Goal: Transaction & Acquisition: Register for event/course

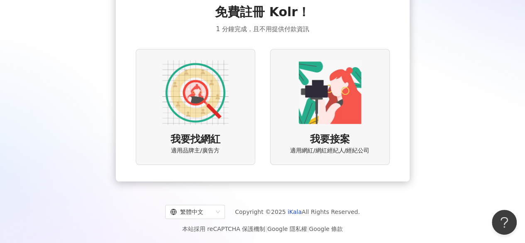
scroll to position [50, 0]
click at [224, 104] on img at bounding box center [195, 92] width 66 height 66
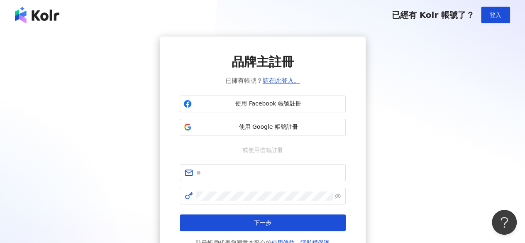
click at [462, 47] on div "品牌主註冊 已擁有帳號？ 請在此登入。 使用 Facebook 帳號註冊 使用 Google 帳號註冊 或使用信箱註冊 下一步 註冊帳戶代表您同意本平台的 使…" at bounding box center [262, 151] width 505 height 228
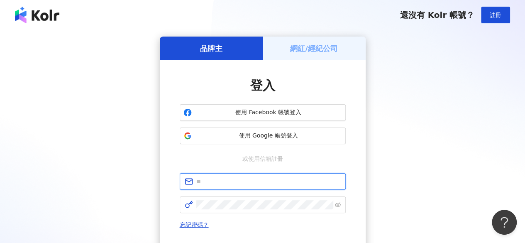
click at [236, 187] on span at bounding box center [263, 181] width 166 height 17
type input "**********"
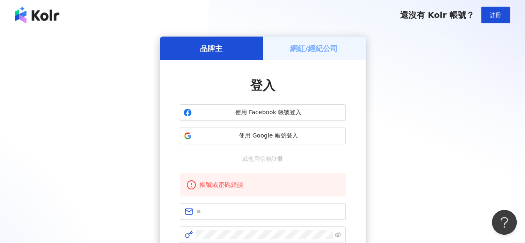
click at [387, 93] on div "品牌主 網紅/經紀公司 登入 使用 Facebook 帳號登入 使用 Google 帳號登入 或使用信箱註冊 帳號或密碼錯誤 忘記密碼？ 登入 還沒有 Kol…" at bounding box center [262, 180] width 505 height 286
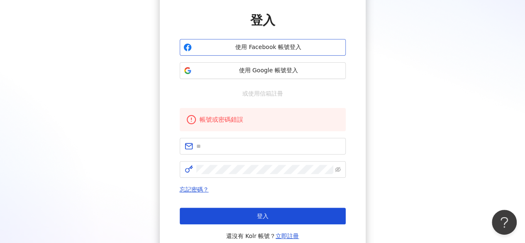
scroll to position [83, 0]
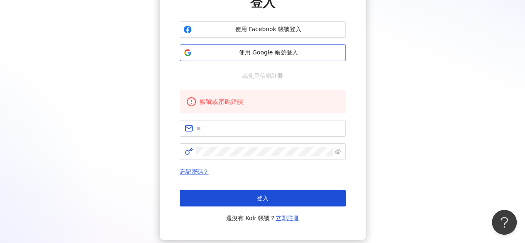
click at [304, 52] on span "使用 Google 帳號登入" at bounding box center [268, 53] width 147 height 8
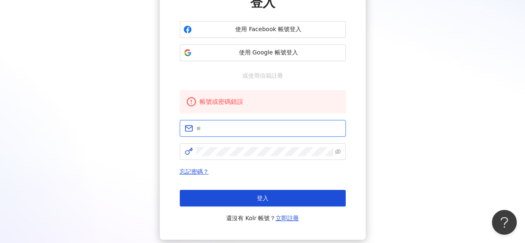
click at [229, 128] on input "text" at bounding box center [268, 128] width 144 height 9
type input "**********"
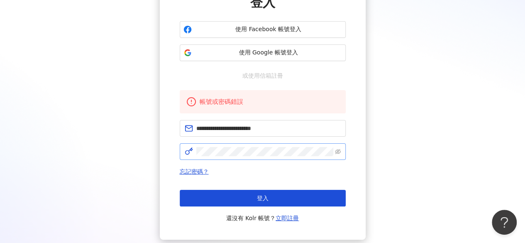
click at [254, 157] on span at bounding box center [263, 151] width 166 height 17
click button "登入" at bounding box center [263, 198] width 166 height 17
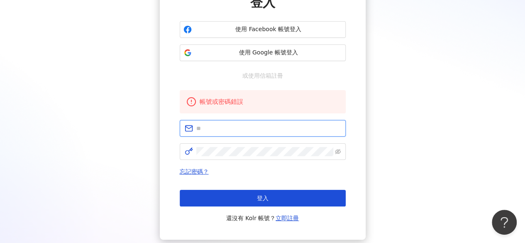
click at [248, 134] on span at bounding box center [263, 128] width 166 height 17
type input "**********"
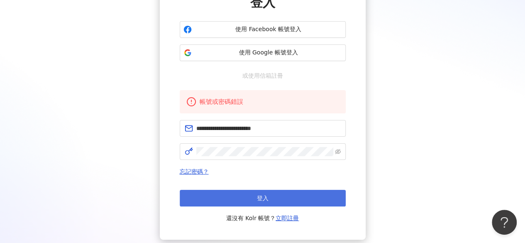
click at [295, 193] on button "登入" at bounding box center [263, 198] width 166 height 17
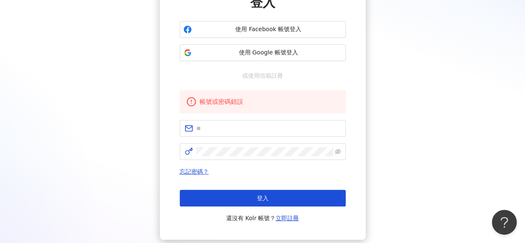
click at [67, 70] on div "品牌主 網紅/經紀公司 登入 使用 Facebook 帳號登入 使用 Google 帳號登入 或使用信箱註冊 帳號或密碼錯誤 忘記密碼？ 登入 還沒有 Kol…" at bounding box center [262, 97] width 505 height 286
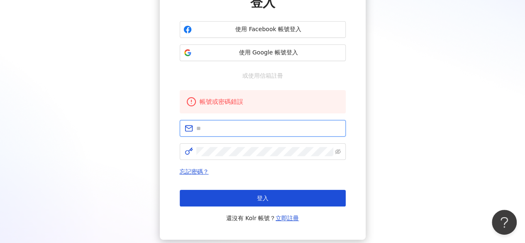
click at [235, 129] on input "text" at bounding box center [268, 128] width 144 height 9
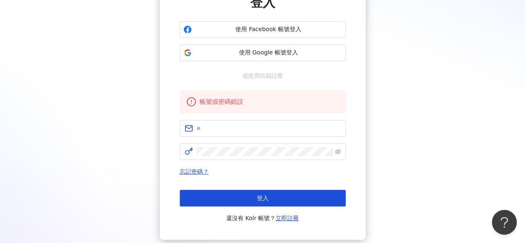
click at [117, 95] on div "品牌主 網紅/經紀公司 登入 使用 Facebook 帳號登入 使用 Google 帳號登入 或使用信箱註冊 帳號或密碼錯誤 忘記密碼？ 登入 還沒有 Kol…" at bounding box center [262, 97] width 505 height 286
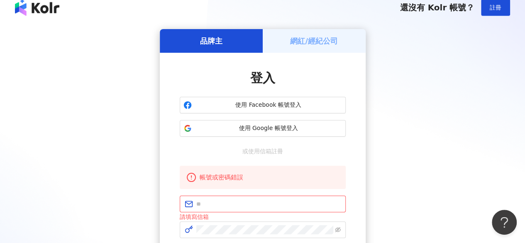
scroll to position [0, 0]
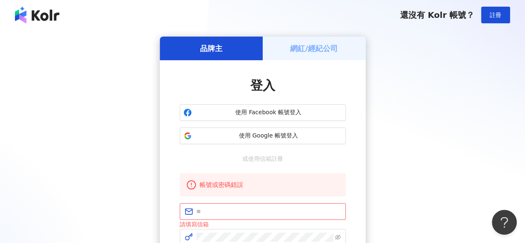
click at [405, 40] on div "品牌主 網紅/經紀公司 登入 使用 Facebook 帳號登入 使用 Google 帳號登入 或使用信箱註冊 帳號或密碼錯誤 請填寫信箱 忘記密碼？ 登入 還…" at bounding box center [262, 181] width 505 height 289
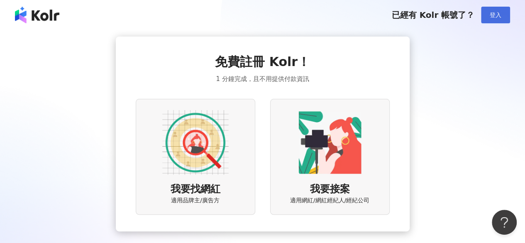
click at [495, 18] on span "登入" at bounding box center [496, 15] width 12 height 7
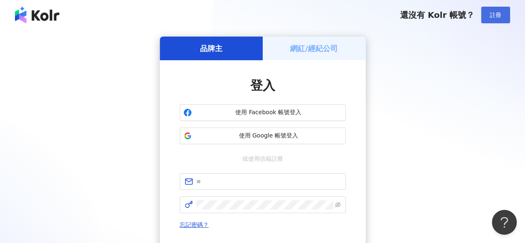
click at [496, 15] on span "註冊" at bounding box center [496, 15] width 12 height 7
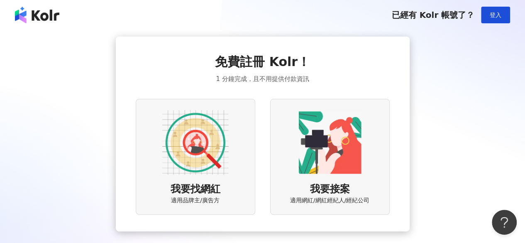
click at [231, 154] on div "我要找網紅 適用品牌主/廣告方" at bounding box center [196, 157] width 120 height 116
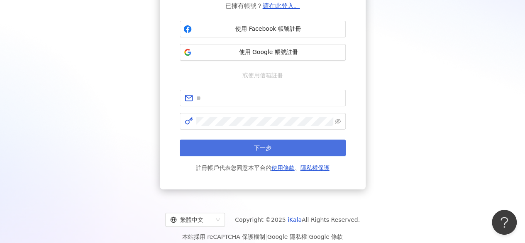
scroll to position [83, 0]
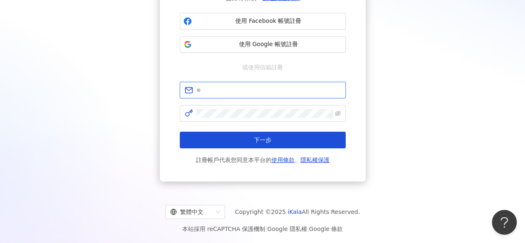
click at [257, 93] on input "text" at bounding box center [268, 90] width 144 height 9
type input "**********"
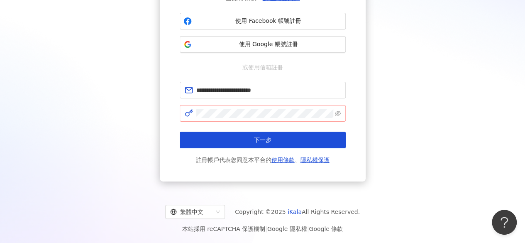
click at [340, 117] on span at bounding box center [263, 113] width 166 height 17
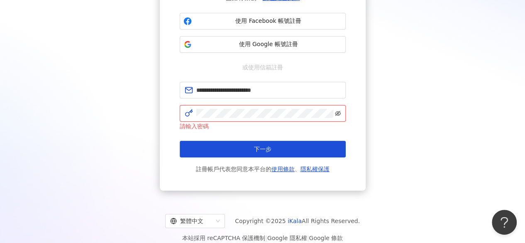
click at [338, 111] on icon "eye-invisible" at bounding box center [338, 113] width 6 height 6
click at [293, 119] on span at bounding box center [263, 113] width 166 height 17
click at [180, 141] on button "下一步" at bounding box center [263, 149] width 166 height 17
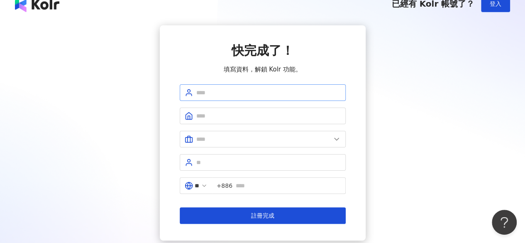
scroll to position [0, 0]
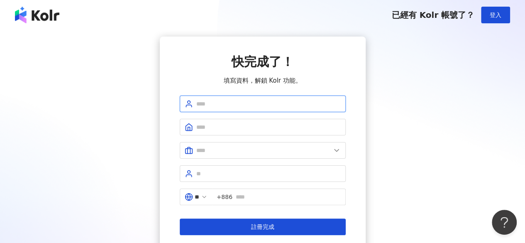
click at [239, 107] on input "text" at bounding box center [268, 103] width 144 height 9
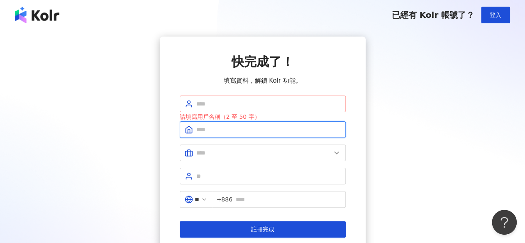
drag, startPoint x: 214, startPoint y: 123, endPoint x: 215, endPoint y: 102, distance: 21.2
click at [213, 123] on span at bounding box center [263, 129] width 166 height 17
click at [213, 102] on input "text" at bounding box center [268, 103] width 144 height 9
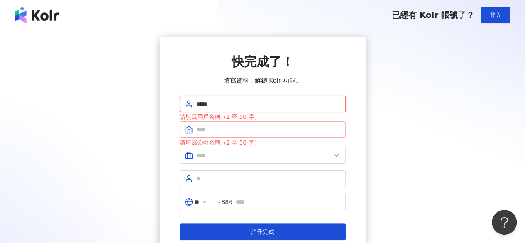
type input "*****"
click at [208, 128] on input "text" at bounding box center [268, 129] width 144 height 9
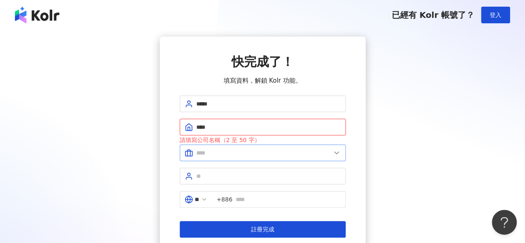
type input "****"
click at [217, 150] on input "text" at bounding box center [263, 152] width 135 height 9
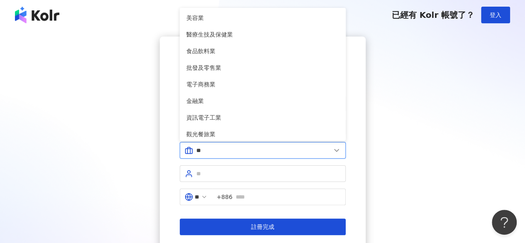
type input "*"
click at [223, 150] on input "**" at bounding box center [263, 150] width 135 height 9
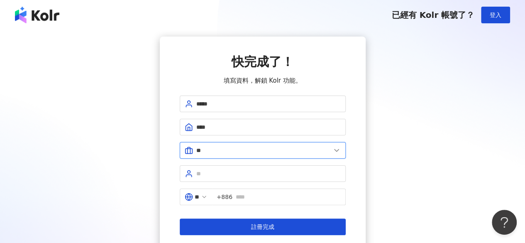
click at [223, 150] on input "**" at bounding box center [263, 150] width 135 height 9
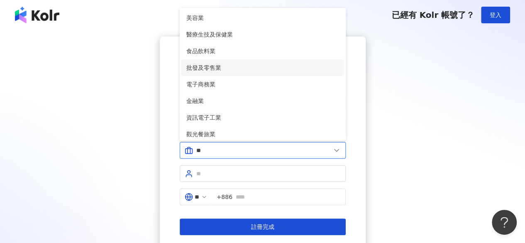
scroll to position [169, 0]
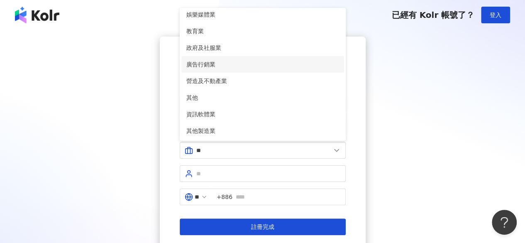
click at [224, 60] on span "廣告行銷業" at bounding box center [262, 64] width 153 height 9
type input "*****"
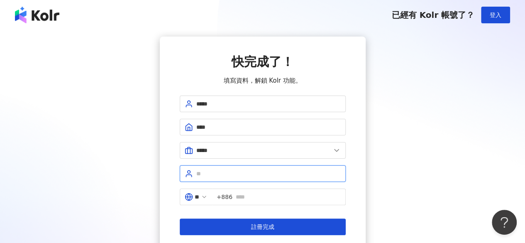
click at [237, 171] on input "text" at bounding box center [268, 173] width 144 height 9
type input "****"
click at [251, 196] on input "text" at bounding box center [288, 196] width 105 height 9
type input "**********"
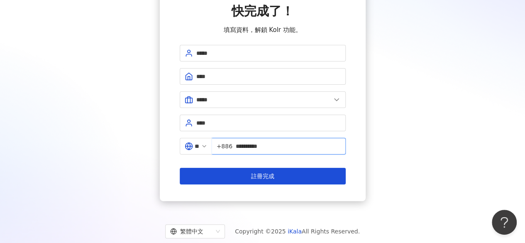
scroll to position [69, 0]
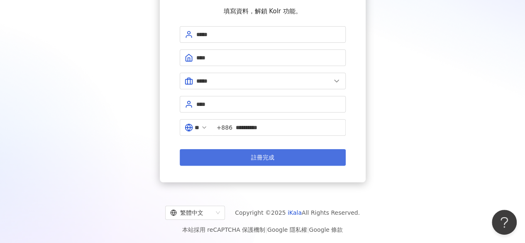
click at [276, 158] on button "註冊完成" at bounding box center [263, 157] width 166 height 17
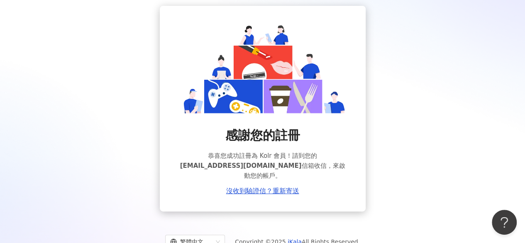
scroll to position [51, 0]
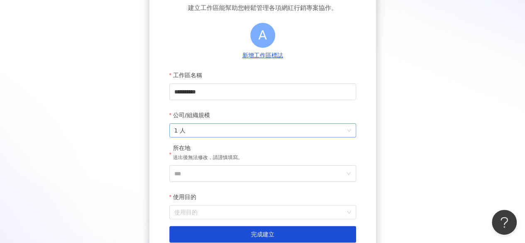
scroll to position [83, 0]
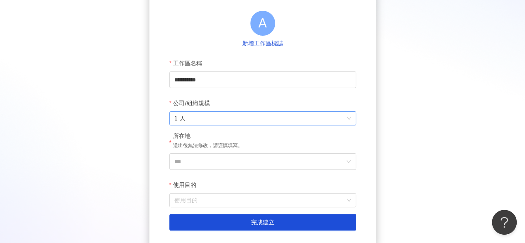
click at [218, 124] on span "1 人" at bounding box center [262, 118] width 177 height 13
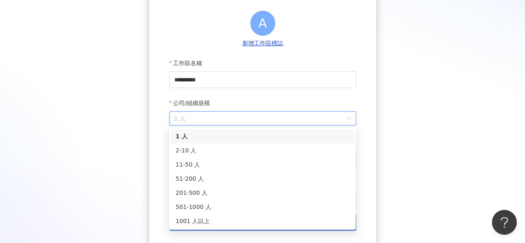
click at [325, 105] on div "公司/組織規模" at bounding box center [262, 103] width 187 height 17
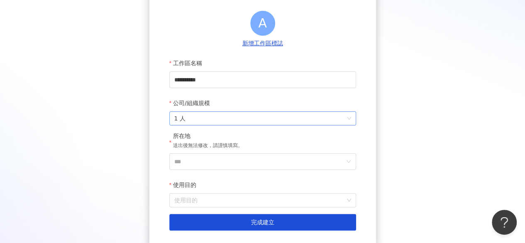
click at [319, 118] on span "1 人" at bounding box center [262, 118] width 177 height 13
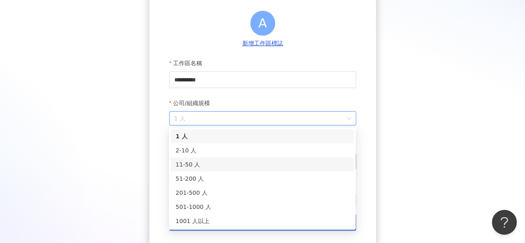
click at [301, 162] on div "11-50 人" at bounding box center [263, 164] width 174 height 9
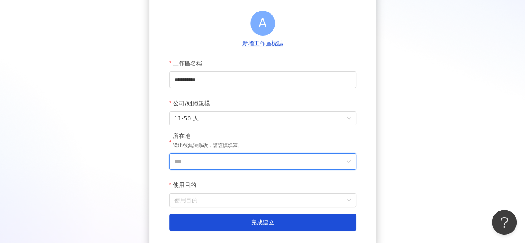
click at [281, 164] on input "***" at bounding box center [259, 162] width 170 height 16
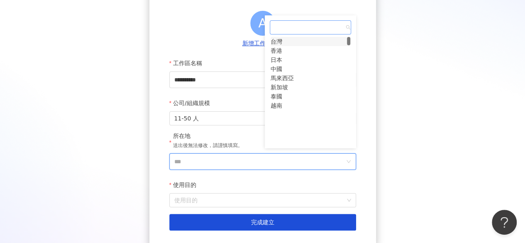
click at [282, 46] on div "台灣" at bounding box center [277, 41] width 12 height 9
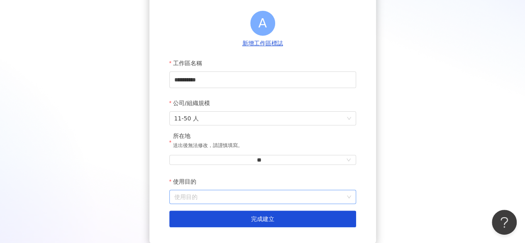
click at [228, 198] on input "使用目的" at bounding box center [262, 196] width 177 height 13
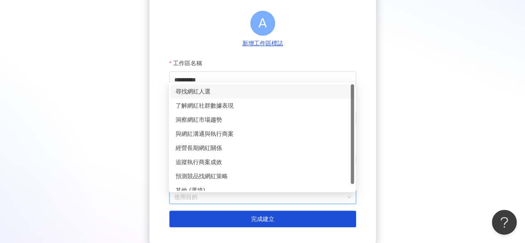
click at [192, 90] on div "尋找網紅人選" at bounding box center [263, 91] width 174 height 9
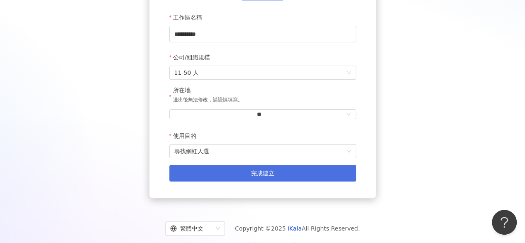
scroll to position [150, 0]
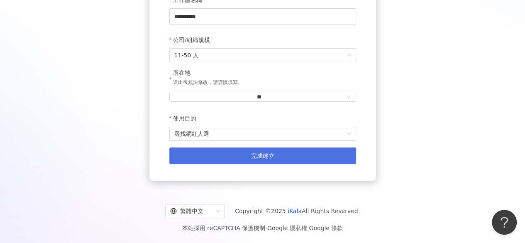
click at [219, 149] on button "完成建立" at bounding box center [262, 155] width 187 height 17
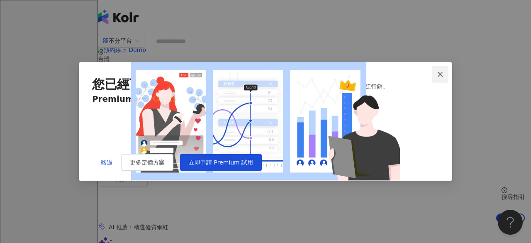
click at [441, 71] on icon "close" at bounding box center [440, 74] width 7 height 7
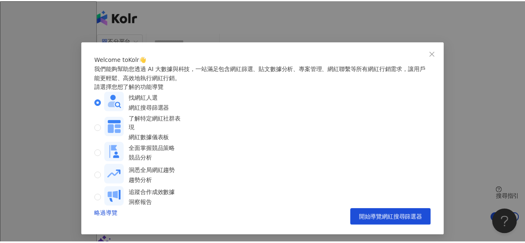
scroll to position [17, 0]
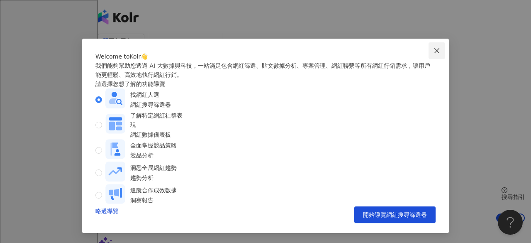
click at [429, 42] on button "Close" at bounding box center [437, 50] width 17 height 17
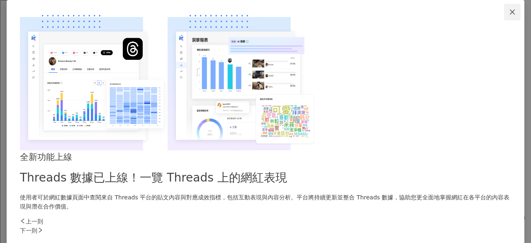
click at [504, 15] on span "Close" at bounding box center [512, 12] width 17 height 7
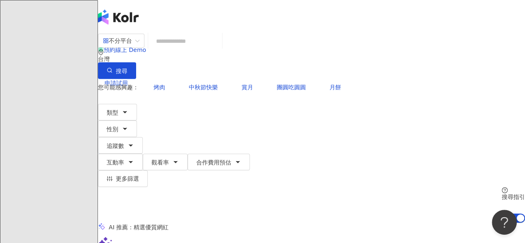
click at [219, 49] on input "search" at bounding box center [185, 41] width 67 height 16
click at [139, 47] on span "不分平台" at bounding box center [121, 40] width 37 height 13
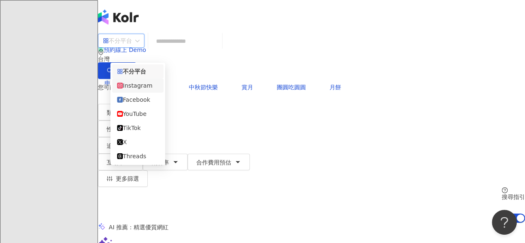
click at [149, 89] on div "Instagram" at bounding box center [138, 85] width 42 height 9
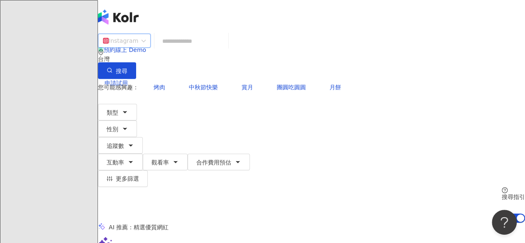
click at [138, 47] on div "Instagram" at bounding box center [120, 40] width 35 height 13
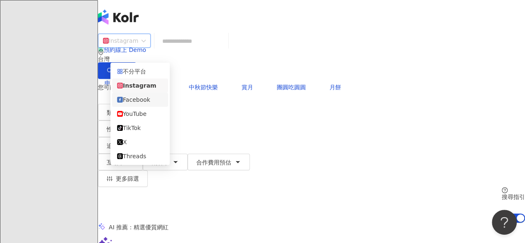
click at [151, 104] on div "Facebook" at bounding box center [140, 99] width 46 height 9
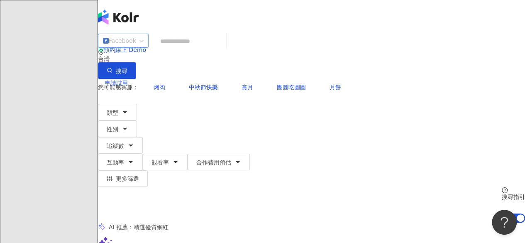
click at [144, 47] on span "Facebook" at bounding box center [123, 40] width 41 height 13
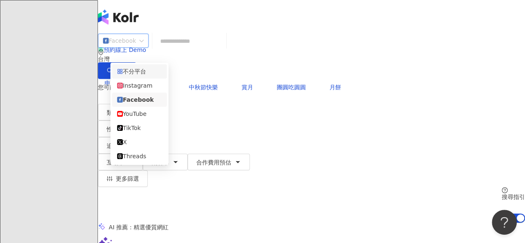
click at [160, 70] on div "不分平台" at bounding box center [139, 71] width 45 height 9
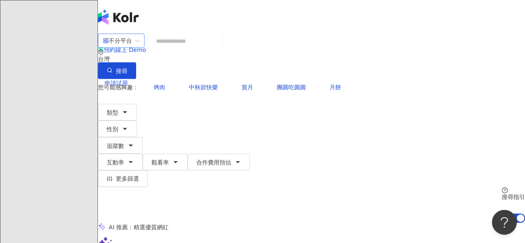
click at [223, 23] on div "el-icon-cs 預約線上 Demo 申請試用 繁體中文 A" at bounding box center [311, 83] width 427 height 166
click at [128, 109] on icon "button" at bounding box center [125, 112] width 7 height 7
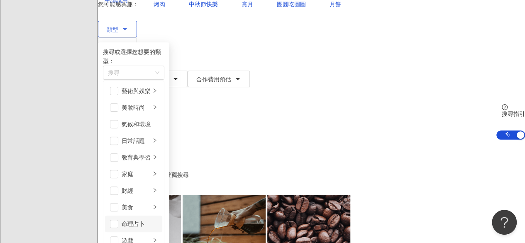
scroll to position [83, 0]
click at [118, 186] on span "button" at bounding box center [114, 190] width 8 height 8
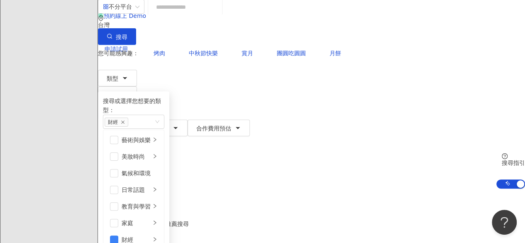
scroll to position [0, 0]
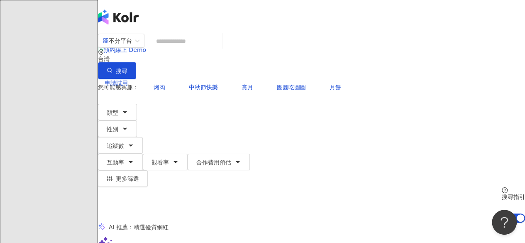
click at [347, 223] on div "AI 推薦 ： 精選優質網紅" at bounding box center [311, 227] width 427 height 9
click at [137, 104] on button "類型" at bounding box center [117, 112] width 39 height 17
click at [137, 104] on button "類型 搜尋或選擇您想要的類型： 財經 藝術與娛樂 美妝時尚 氣候和環境 日常話題 教育與學習 家庭 財經 美食 命理占卜 遊戲 法政社會 生活風格 影視娛樂 …" at bounding box center [117, 112] width 39 height 17
click at [137, 104] on button "類型" at bounding box center [117, 112] width 39 height 17
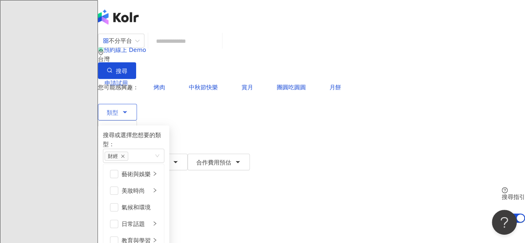
click at [137, 104] on button "類型 搜尋或選擇您想要的類型： 財經 藝術與娛樂 美妝時尚 氣候和環境 日常話題 教育與學習 家庭 財經 美食 命理占卜 遊戲 法政社會 生活風格 影視娛樂 …" at bounding box center [117, 112] width 39 height 17
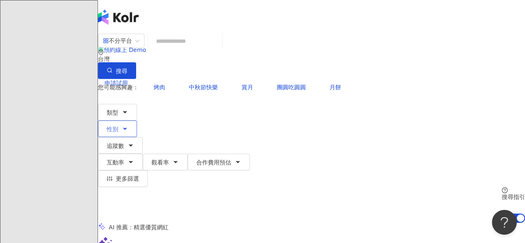
click at [118, 126] on span "性別" at bounding box center [113, 129] width 12 height 7
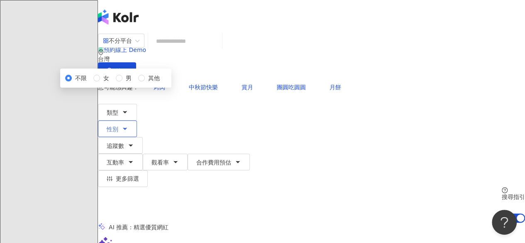
click at [118, 126] on span "性別" at bounding box center [113, 129] width 12 height 7
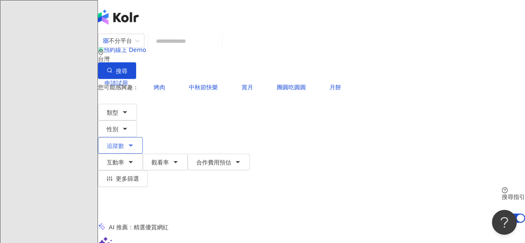
click at [143, 137] on button "追蹤數" at bounding box center [120, 145] width 45 height 17
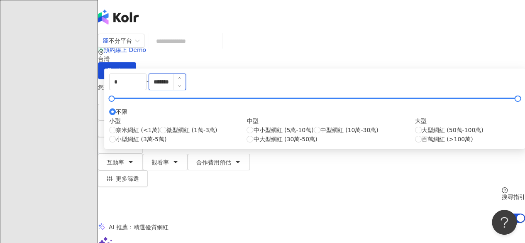
drag, startPoint x: 370, startPoint y: 130, endPoint x: 320, endPoint y: 125, distance: 50.0
click at [186, 90] on input "*******" at bounding box center [167, 82] width 37 height 16
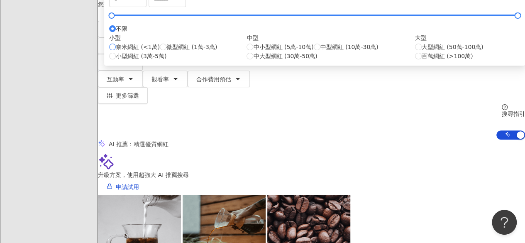
click at [160, 51] on span "奈米網紅 (<1萬)" at bounding box center [138, 46] width 44 height 9
type input "****"
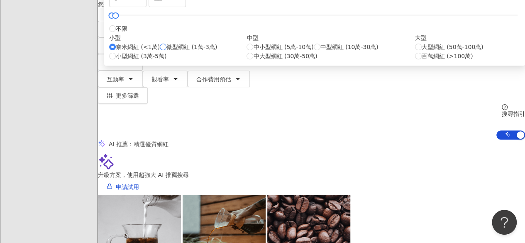
click at [217, 51] on span "微型網紅 (1萬-3萬)" at bounding box center [191, 46] width 51 height 9
type input "*****"
click at [160, 51] on span "奈米網紅 (<1萬)" at bounding box center [138, 46] width 44 height 9
type input "*"
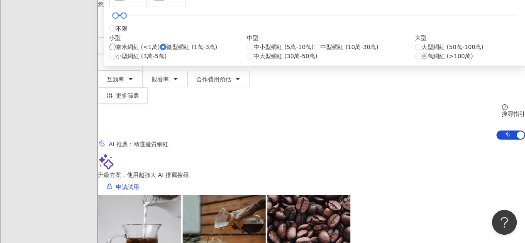
type input "****"
type input "*"
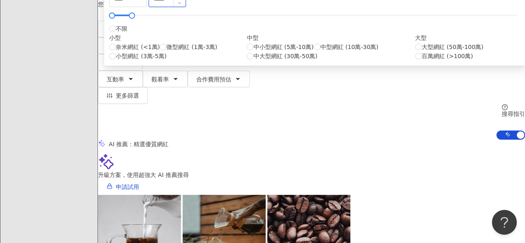
type input "*****"
click at [454, 153] on div "升級方案，使用超強大 AI 推薦搜尋 申請試用" at bounding box center [311, 173] width 427 height 41
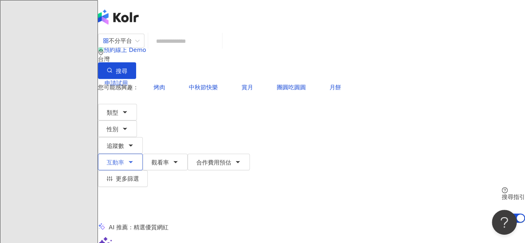
click at [143, 154] on button "互動率" at bounding box center [120, 162] width 45 height 17
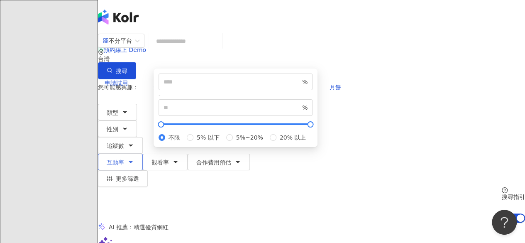
click at [134, 159] on icon "button" at bounding box center [130, 162] width 7 height 7
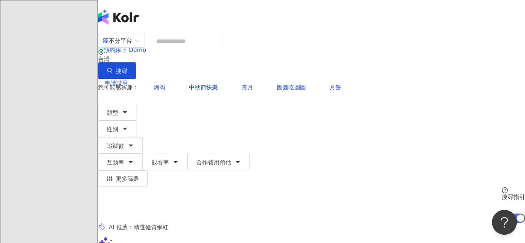
click at [497, 213] on span "AI 開啟 AI 關閉" at bounding box center [511, 217] width 29 height 9
click at [169, 159] on span "觀看率" at bounding box center [160, 162] width 17 height 7
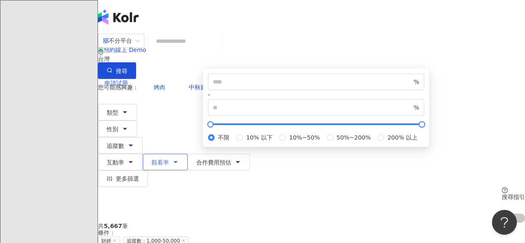
click at [169, 159] on span "觀看率" at bounding box center [160, 162] width 17 height 7
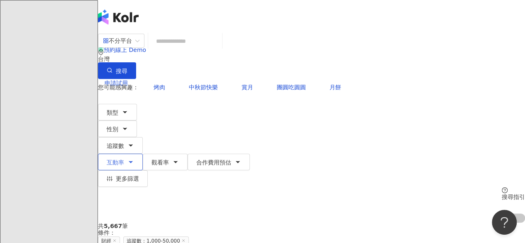
click at [124, 159] on span "互動率" at bounding box center [115, 162] width 17 height 7
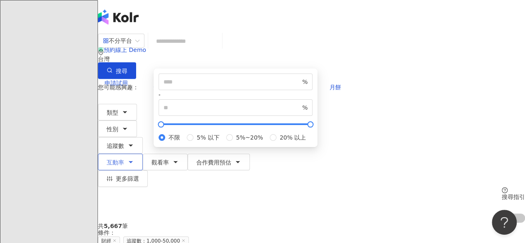
click at [124, 159] on span "互動率" at bounding box center [115, 162] width 17 height 7
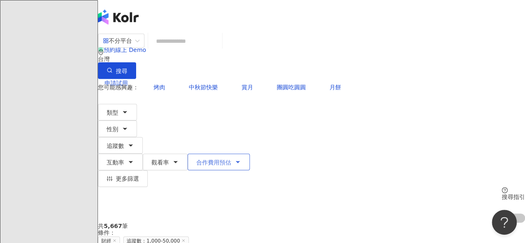
click at [231, 159] on span "合作費用預估" at bounding box center [213, 162] width 35 height 7
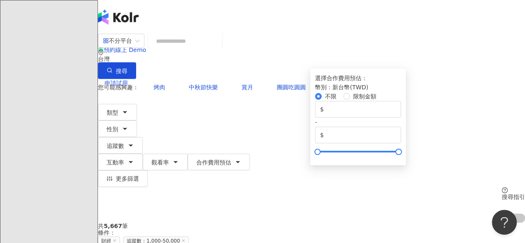
click at [317, 79] on div "您可能感興趣： 烤肉 中秋節快樂 賞月 團圓吃圓圓 月餅" at bounding box center [311, 87] width 427 height 17
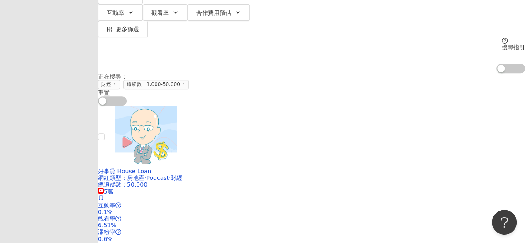
scroll to position [53, 0]
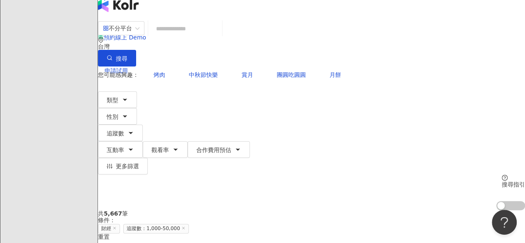
scroll to position [0, 0]
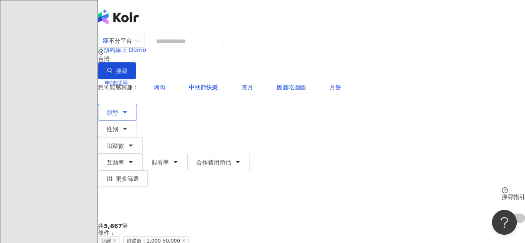
click at [137, 104] on button "類型" at bounding box center [117, 112] width 39 height 17
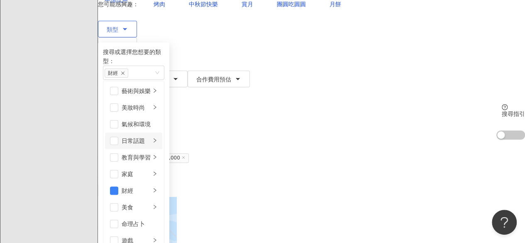
click at [151, 136] on div "日常話題" at bounding box center [136, 140] width 29 height 9
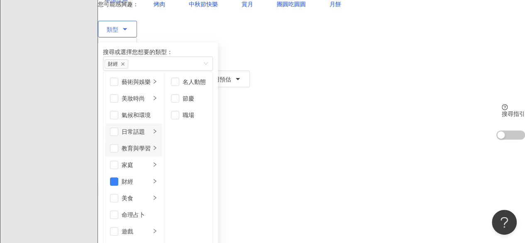
click at [151, 146] on div "教育與學習" at bounding box center [136, 148] width 29 height 9
click at [151, 165] on div "家庭" at bounding box center [136, 164] width 29 height 9
click at [151, 178] on div "財經" at bounding box center [136, 181] width 29 height 9
click at [179, 99] on span "button" at bounding box center [175, 98] width 8 height 8
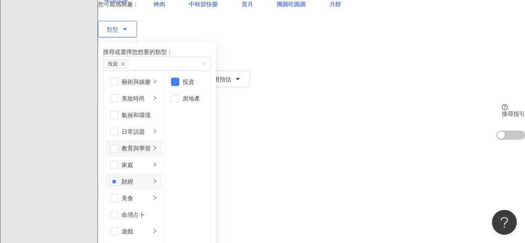
scroll to position [87, 0]
drag, startPoint x: 231, startPoint y: 83, endPoint x: 232, endPoint y: 93, distance: 10.0
click at [211, 84] on li "國際新聞" at bounding box center [188, 81] width 45 height 17
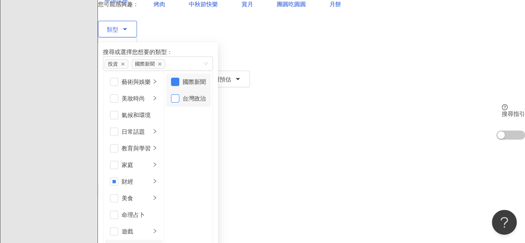
click at [179, 97] on span "button" at bounding box center [175, 98] width 8 height 8
click at [206, 97] on div "台灣政治" at bounding box center [194, 98] width 23 height 9
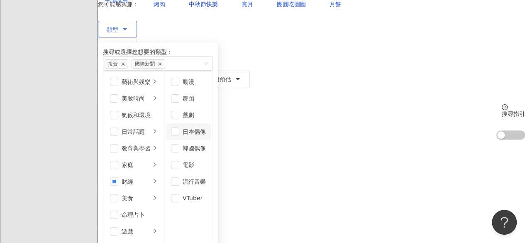
scroll to position [22, 0]
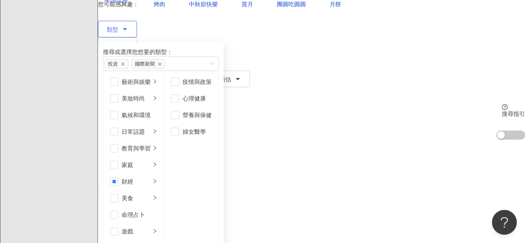
scroll to position [0, 0]
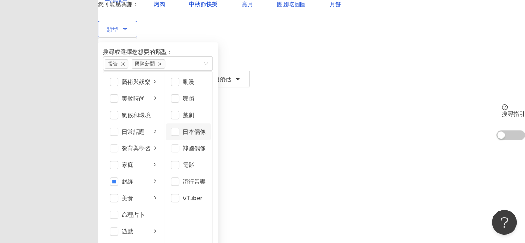
scroll to position [22, 0]
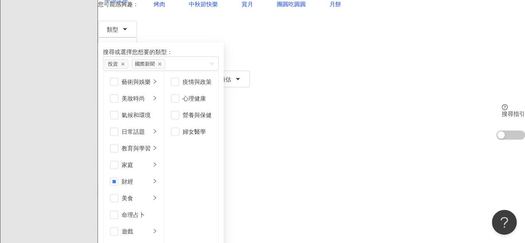
scroll to position [253, 0]
click at [339, 139] on div "共 5,667 筆 條件 ： 財經 追蹤數：1,000-50,000 重置 排序： 關聯性" at bounding box center [311, 167] width 427 height 57
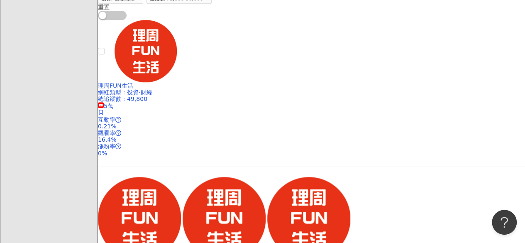
scroll to position [219, 0]
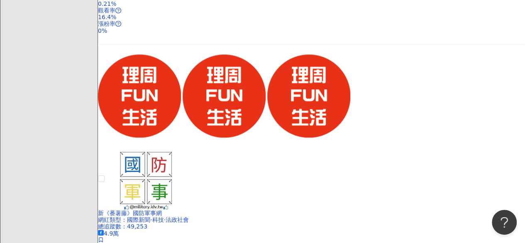
scroll to position [249, 0]
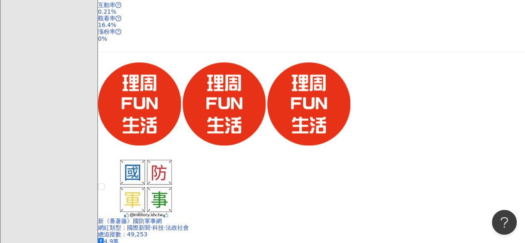
scroll to position [332, 0]
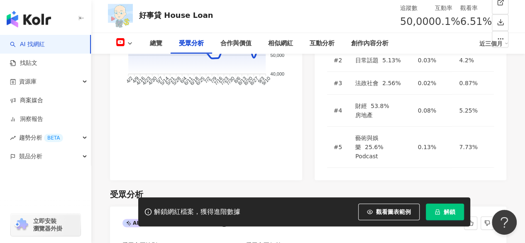
scroll to position [830, 0]
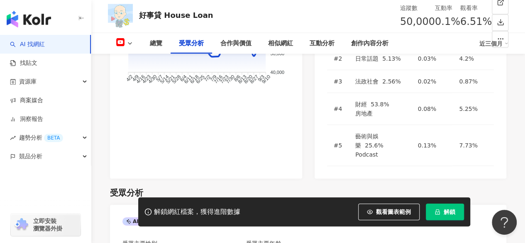
click at [135, 38] on div "總覽 受眾分析 合作與價值 相似網紅 互動分析 創作內容分析 近三個月" at bounding box center [308, 43] width 401 height 21
click at [133, 44] on button at bounding box center [125, 43] width 34 height 11
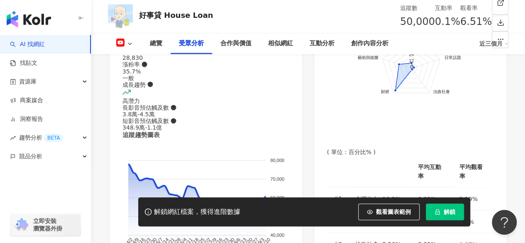
scroll to position [747, 0]
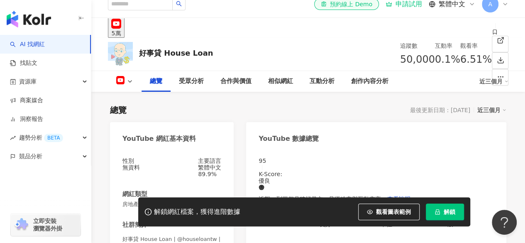
scroll to position [0, 0]
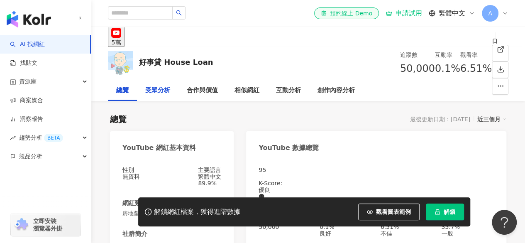
click at [155, 90] on div "受眾分析" at bounding box center [157, 91] width 25 height 10
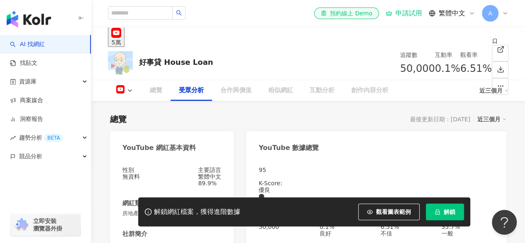
scroll to position [730, 0]
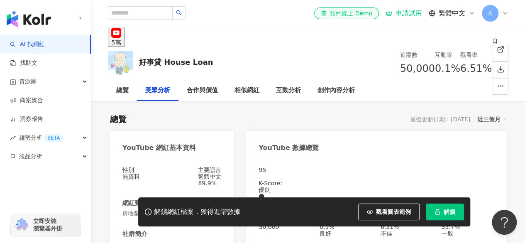
click at [299, 116] on div "總覽 最後更新日期：2025/8/4 近三個月" at bounding box center [308, 119] width 396 height 12
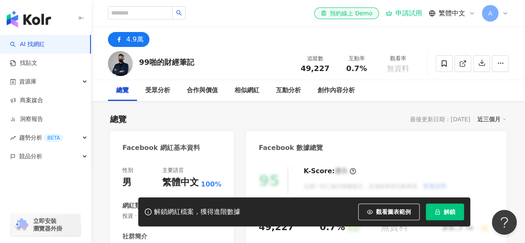
drag, startPoint x: 333, startPoint y: 115, endPoint x: 341, endPoint y: 117, distance: 7.9
click at [334, 115] on div "總覽 最後更新日期：[DATE] 近三個月" at bounding box center [308, 119] width 396 height 12
click at [335, 116] on div "總覽 最後更新日期：[DATE] 近三個月" at bounding box center [308, 119] width 396 height 12
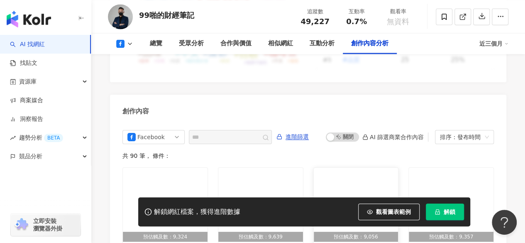
scroll to position [2172, 0]
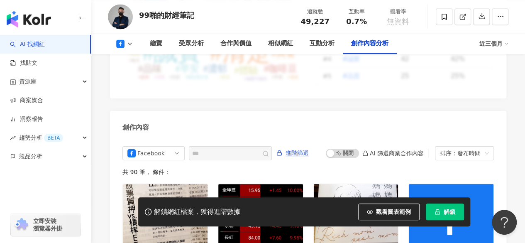
click at [400, 111] on div "創作內容" at bounding box center [308, 124] width 396 height 27
